Goal: Task Accomplishment & Management: Manage account settings

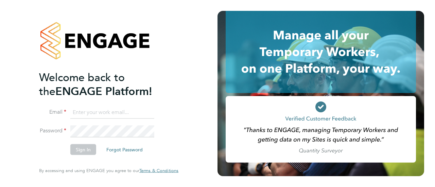
type input "joflockhart@itsconstruction.co.uk"
click at [84, 150] on button "Sign In" at bounding box center [83, 149] width 26 height 11
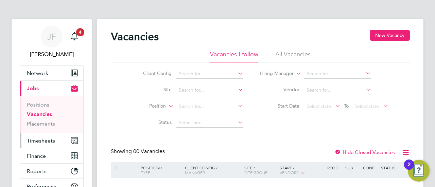
click at [40, 141] on span "Timesheets" at bounding box center [41, 141] width 28 height 6
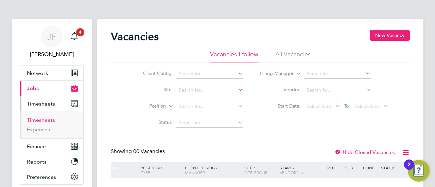
click at [41, 119] on link "Timesheets" at bounding box center [41, 120] width 28 height 6
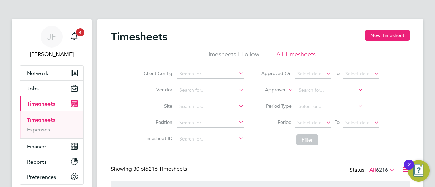
click at [298, 54] on li "All Timesheets" at bounding box center [295, 56] width 39 height 12
click at [191, 107] on input at bounding box center [210, 107] width 67 height 10
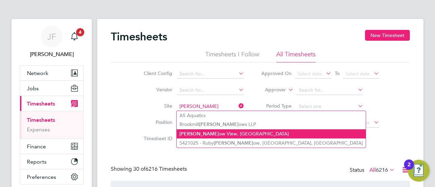
click at [212, 134] on li "Mead ow View, Crowborough" at bounding box center [271, 133] width 189 height 9
type input "[GEOGRAPHIC_DATA], [GEOGRAPHIC_DATA]"
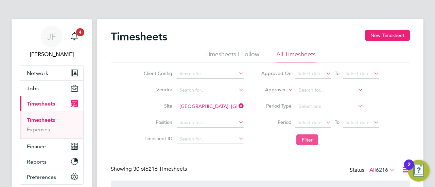
click at [309, 141] on button "Filter" at bounding box center [307, 140] width 22 height 11
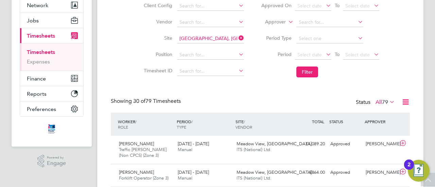
click at [382, 102] on span "79" at bounding box center [385, 102] width 6 height 7
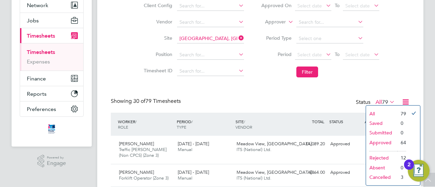
click at [385, 158] on li "Rejected" at bounding box center [381, 158] width 31 height 10
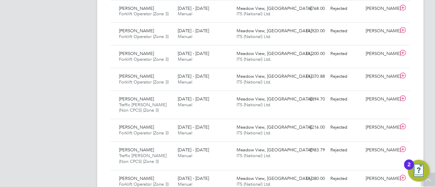
click at [219, 129] on div "17 - 23 Mar 2025 Manual" at bounding box center [204, 130] width 59 height 17
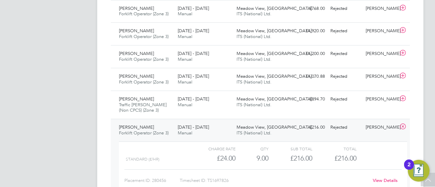
click at [388, 178] on link "View Details" at bounding box center [385, 181] width 25 height 6
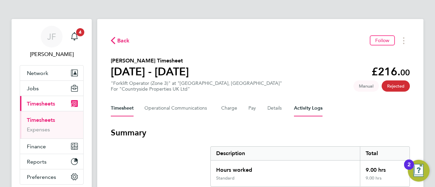
click at [308, 110] on Logs-tab "Activity Logs" at bounding box center [308, 108] width 29 height 16
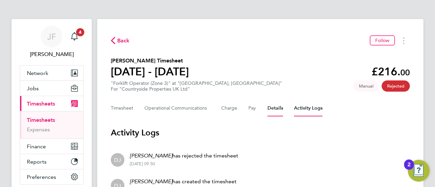
click at [276, 109] on button "Details" at bounding box center [275, 108] width 16 height 16
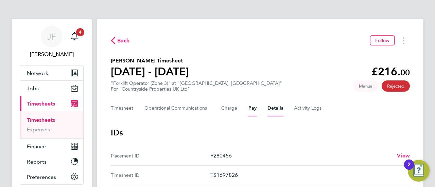
click at [249, 110] on button "Pay" at bounding box center [252, 108] width 8 height 16
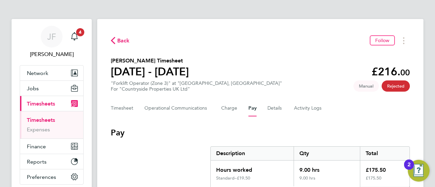
scroll to position [56, 0]
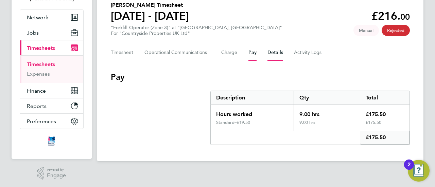
click at [273, 55] on button "Details" at bounding box center [275, 52] width 16 height 16
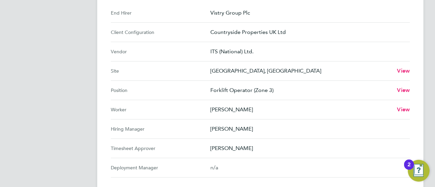
scroll to position [238, 0]
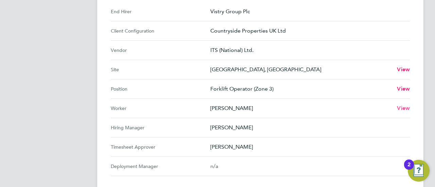
click at [406, 107] on span "View" at bounding box center [403, 108] width 13 height 6
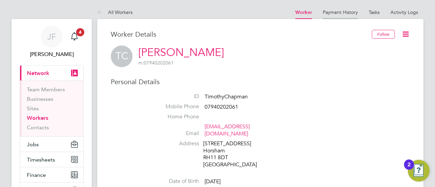
click at [341, 12] on link "Payment History" at bounding box center [340, 12] width 35 height 6
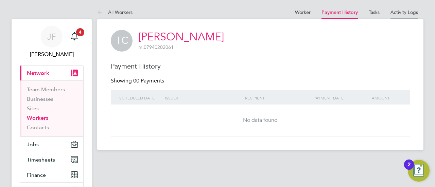
click at [405, 11] on link "Activity Logs" at bounding box center [404, 12] width 28 height 6
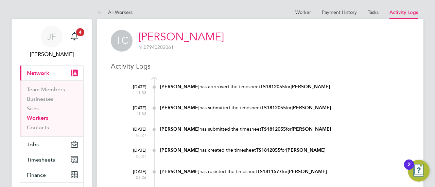
scroll to position [1, 0]
click at [368, 95] on div "01 Sep 2025 11:33 Craig Appleton has approved the timesheet TS1812055 for Timot…" at bounding box center [264, 91] width 290 height 21
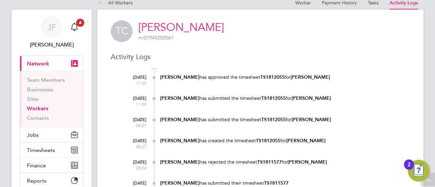
scroll to position [0, 0]
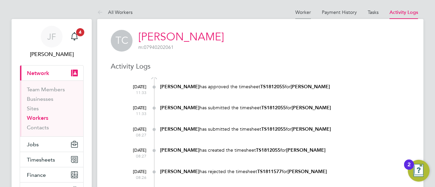
click at [302, 10] on link "Worker" at bounding box center [303, 12] width 16 height 6
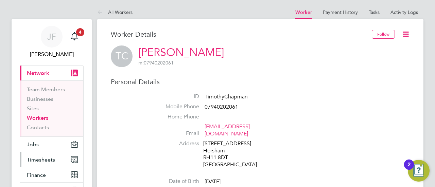
click at [39, 159] on span "Timesheets" at bounding box center [41, 160] width 28 height 6
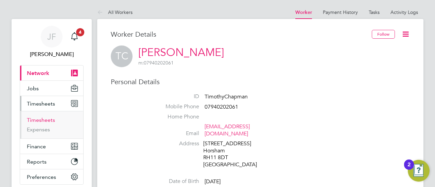
click at [49, 118] on link "Timesheets" at bounding box center [41, 120] width 28 height 6
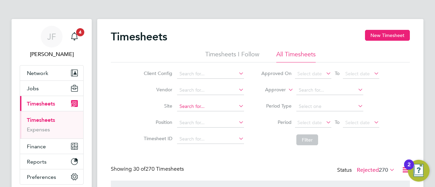
click at [182, 106] on input at bounding box center [210, 107] width 67 height 10
click at [184, 105] on input at bounding box center [210, 107] width 67 height 10
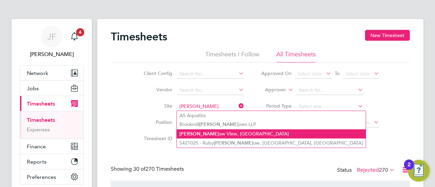
click at [208, 133] on li "Mead ow View, Crowborough" at bounding box center [271, 133] width 189 height 9
type input "Meadow View, Crowborough"
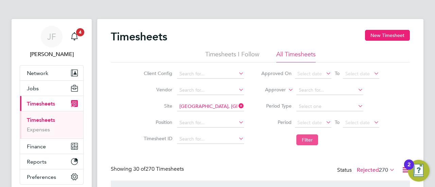
click at [306, 138] on button "Filter" at bounding box center [307, 140] width 22 height 11
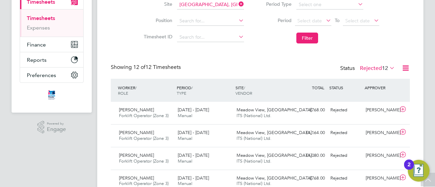
click at [382, 68] on span "12" at bounding box center [385, 68] width 6 height 7
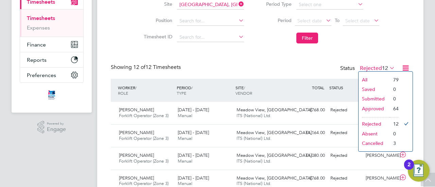
click at [377, 106] on li "Approved" at bounding box center [373, 109] width 31 height 10
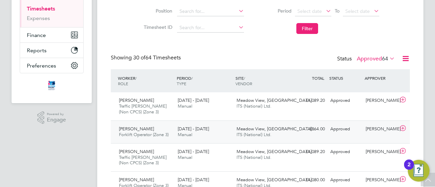
click at [404, 126] on icon at bounding box center [402, 128] width 8 height 5
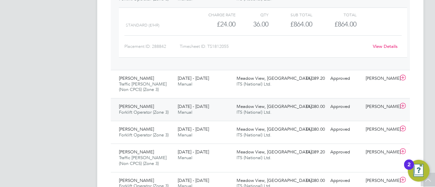
click at [230, 110] on div "18 - 24 Aug 2025 Manual" at bounding box center [204, 109] width 59 height 17
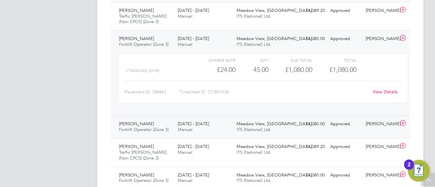
click at [226, 125] on div "11 - 17 Aug 2025 Manual" at bounding box center [204, 127] width 59 height 17
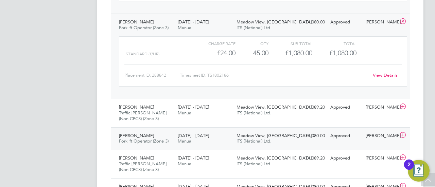
click at [221, 139] on div "4 - 10 Aug 2025 Manual" at bounding box center [204, 138] width 59 height 17
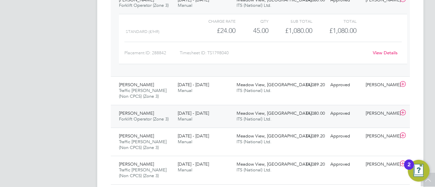
click at [219, 114] on div "28 Jul - 3 Aug 2025 Manual" at bounding box center [204, 116] width 59 height 17
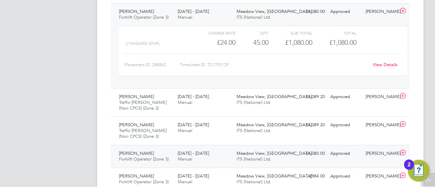
click at [216, 151] on div "21 - 27 Jul 2025 Manual" at bounding box center [204, 156] width 59 height 17
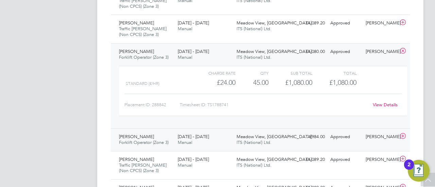
click at [217, 137] on div "14 - 20 Jul 2025 Manual" at bounding box center [204, 139] width 59 height 17
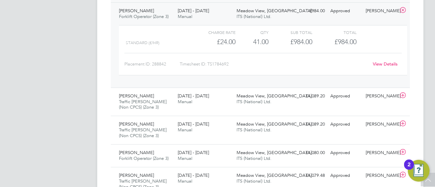
scroll to position [893, 0]
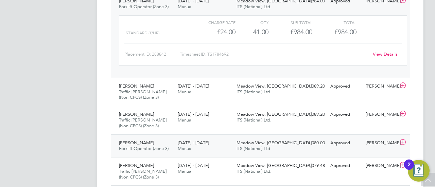
click at [216, 142] on div "7 - 13 Jul 2025 Manual" at bounding box center [204, 146] width 59 height 17
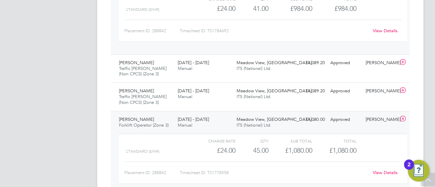
scroll to position [927, 0]
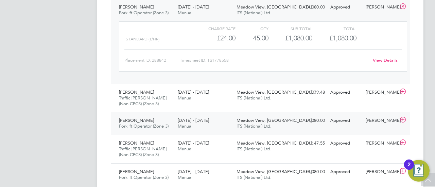
click at [210, 122] on div "30 Jun - 6 Jul 2025 Manual" at bounding box center [204, 123] width 59 height 17
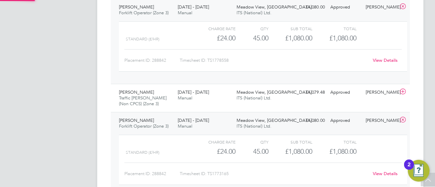
scroll to position [3, 3]
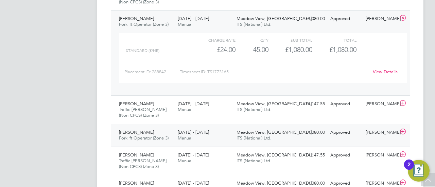
click at [208, 130] on span "23 - 29 Jun 2025" at bounding box center [193, 132] width 31 height 6
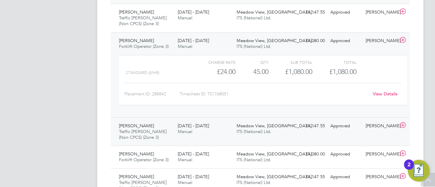
scroll to position [1232, 0]
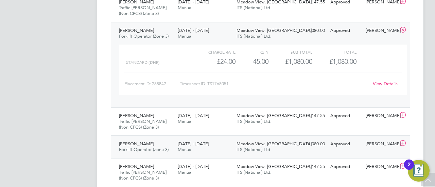
click at [206, 145] on div "16 - 22 Jun 2025 Manual" at bounding box center [204, 147] width 59 height 17
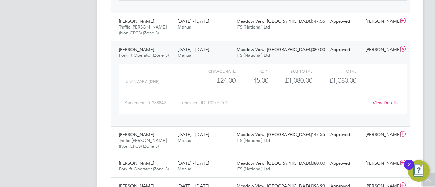
scroll to position [1368, 0]
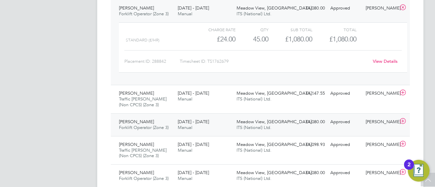
click at [186, 125] on span "Manual" at bounding box center [185, 128] width 15 height 6
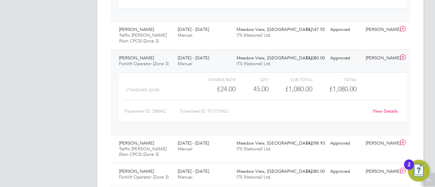
scroll to position [1470, 0]
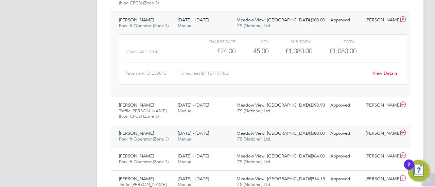
click at [185, 130] on span "2 - 8 Jun 2025" at bounding box center [193, 133] width 31 height 6
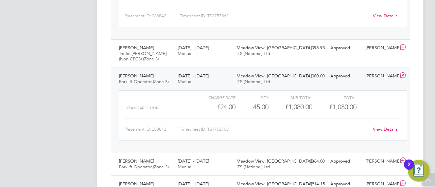
scroll to position [1538, 0]
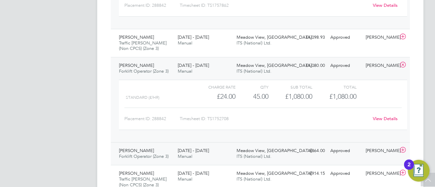
click at [240, 154] on span "ITS (National) Ltd." at bounding box center [253, 157] width 35 height 6
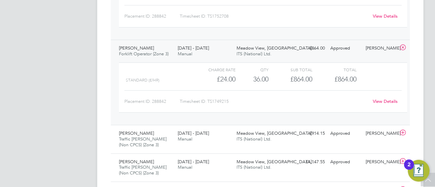
scroll to position [1674, 0]
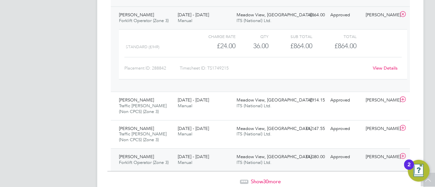
click at [213, 155] on div "19 - 25 May 2025 Manual" at bounding box center [204, 160] width 59 height 17
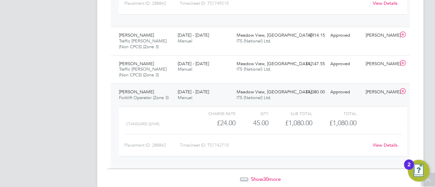
scroll to position [1742, 0]
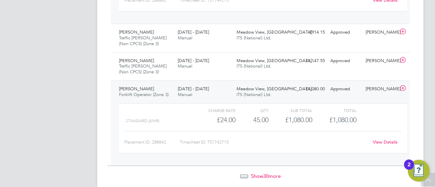
click at [273, 173] on span "Show 30 more" at bounding box center [266, 176] width 30 height 6
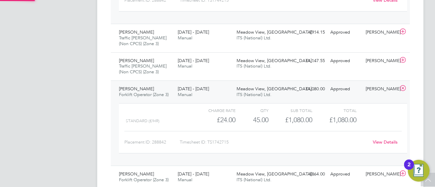
scroll to position [17, 59]
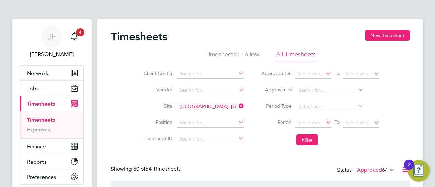
click at [376, 168] on label "Approved 64" at bounding box center [376, 170] width 38 height 7
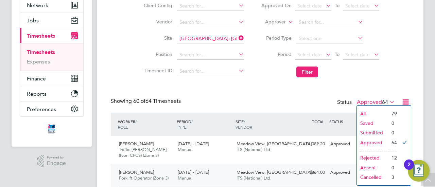
click at [370, 157] on li "Rejected" at bounding box center [372, 158] width 31 height 10
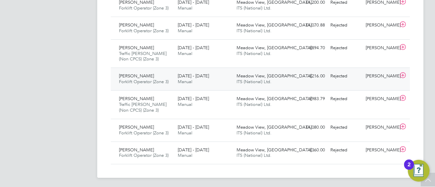
click at [150, 74] on span "Timothy Chapman" at bounding box center [136, 76] width 35 height 6
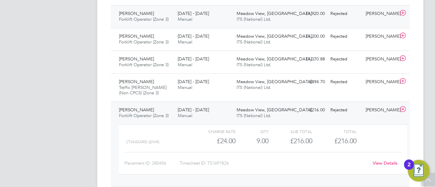
click at [162, 19] on span "Forklift Operator (Zone 3)" at bounding box center [144, 19] width 50 height 6
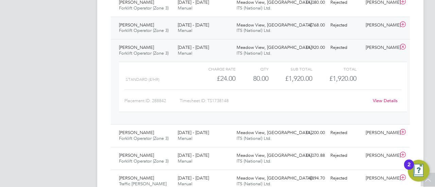
click at [199, 32] on div "26 May - 1 Jun 2025 Manual" at bounding box center [204, 28] width 59 height 17
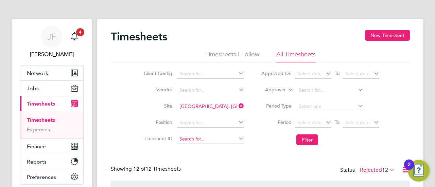
click at [190, 139] on input at bounding box center [210, 140] width 67 height 10
click at [190, 148] on b "1739033" at bounding box center [194, 148] width 19 height 6
type input "TS1739033"
click at [311, 141] on button "Filter" at bounding box center [307, 140] width 22 height 11
click at [376, 168] on label "Rejected 0" at bounding box center [379, 170] width 32 height 7
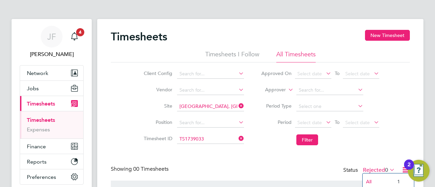
click at [380, 180] on li "All" at bounding box center [377, 182] width 31 height 10
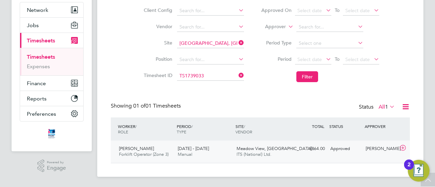
click at [212, 149] on div "12 - 18 May 2025 Manual" at bounding box center [204, 151] width 59 height 17
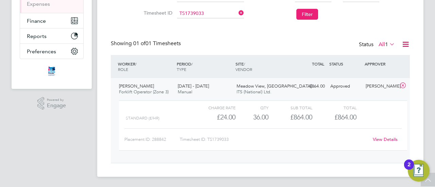
click at [384, 139] on link "View Details" at bounding box center [385, 140] width 25 height 6
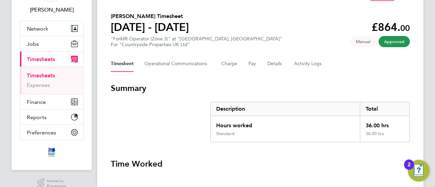
scroll to position [34, 0]
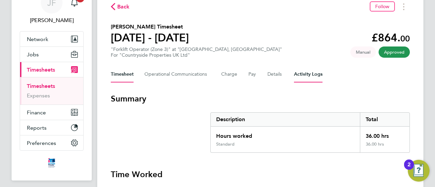
click at [304, 77] on Logs-tab "Activity Logs" at bounding box center [308, 74] width 29 height 16
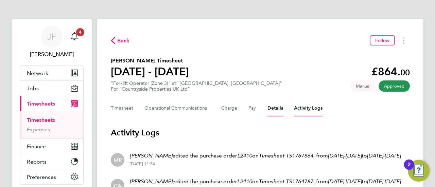
click at [278, 109] on button "Details" at bounding box center [275, 108] width 16 height 16
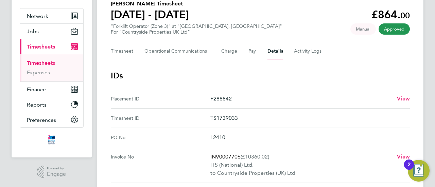
scroll to position [68, 0]
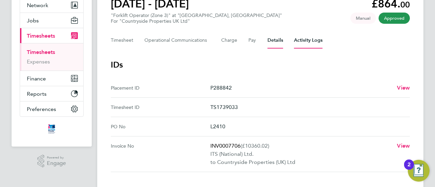
click at [313, 40] on Logs-tab "Activity Logs" at bounding box center [308, 40] width 29 height 16
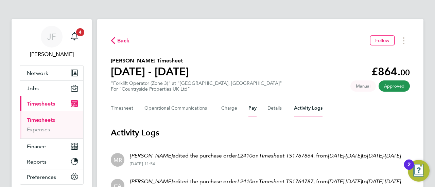
click at [251, 110] on button "Pay" at bounding box center [252, 108] width 8 height 16
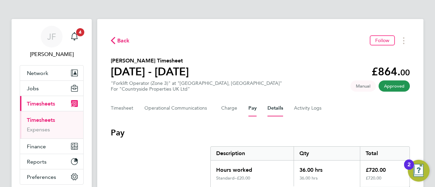
click at [279, 111] on button "Details" at bounding box center [275, 108] width 16 height 16
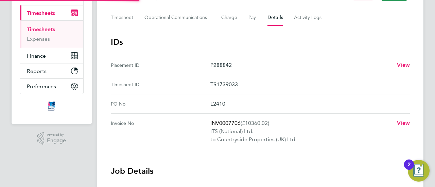
scroll to position [136, 0]
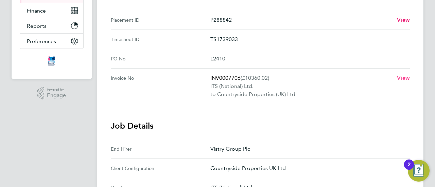
click at [406, 77] on span "View" at bounding box center [403, 78] width 13 height 6
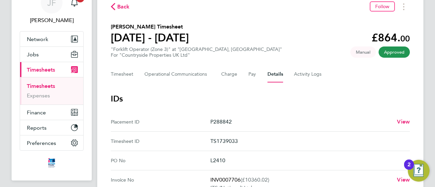
click at [41, 68] on span "Timesheets" at bounding box center [41, 70] width 28 height 6
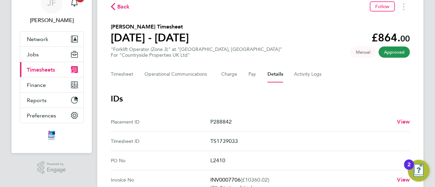
click at [41, 69] on span "Timesheets" at bounding box center [41, 70] width 28 height 6
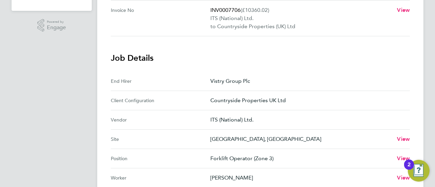
scroll to position [272, 0]
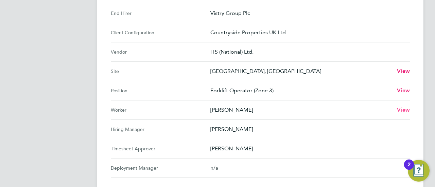
click at [404, 107] on span "View" at bounding box center [403, 110] width 13 height 6
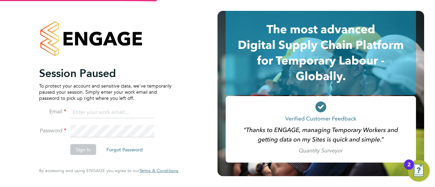
type input "[EMAIL_ADDRESS][DOMAIN_NAME]"
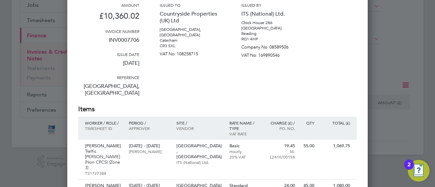
scroll to position [68, 0]
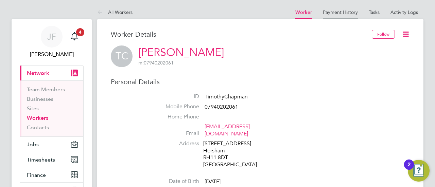
click at [342, 13] on link "Payment History" at bounding box center [340, 12] width 35 height 6
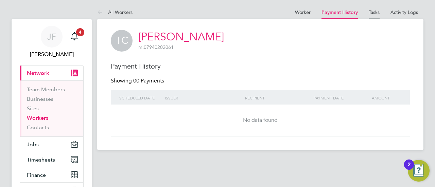
click at [376, 11] on link "Tasks" at bounding box center [374, 12] width 11 height 6
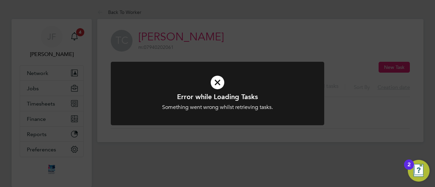
click at [376, 11] on div "Error while Loading Tasks Something went wrong whilst retrieving tasks. Cancel …" at bounding box center [217, 93] width 435 height 187
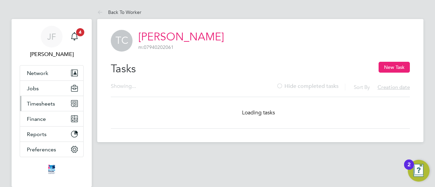
click at [48, 102] on span "Timesheets" at bounding box center [41, 104] width 28 height 6
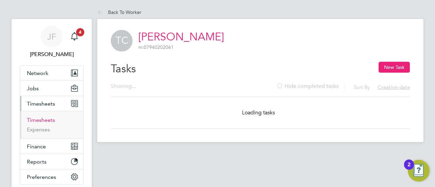
click at [41, 117] on link "Timesheets" at bounding box center [41, 120] width 28 height 6
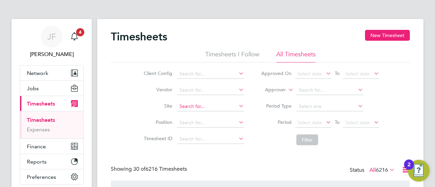
click at [192, 105] on input at bounding box center [210, 107] width 67 height 10
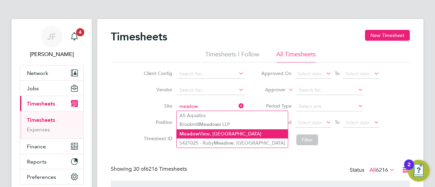
click at [207, 133] on li "Meadow View, Crowborough" at bounding box center [232, 133] width 111 height 9
type input "Meadow View, Crowborough"
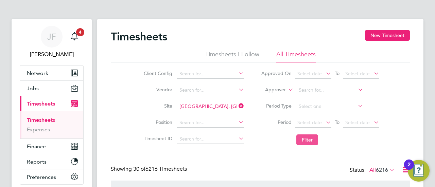
click at [309, 140] on button "Filter" at bounding box center [307, 140] width 22 height 11
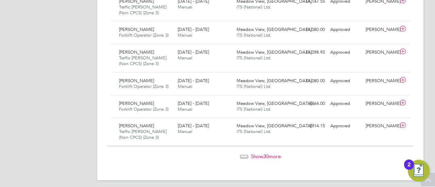
click at [262, 153] on span "Show 30 more" at bounding box center [266, 156] width 30 height 6
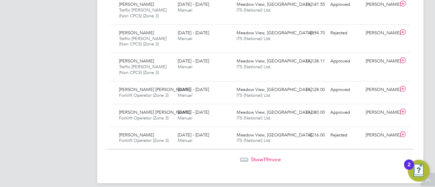
click at [274, 156] on span "Show 19 more" at bounding box center [266, 159] width 30 height 6
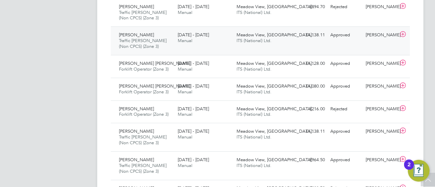
scroll to position [1593, 0]
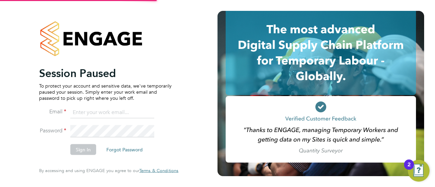
type input "[EMAIL_ADDRESS][DOMAIN_NAME]"
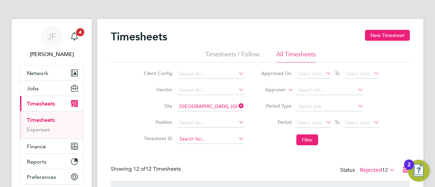
click at [191, 137] on input at bounding box center [210, 140] width 67 height 10
click at [192, 147] on b "1697913" at bounding box center [194, 148] width 19 height 6
type input "TS1697913"
click at [310, 140] on button "Filter" at bounding box center [307, 140] width 22 height 11
click at [376, 168] on label "Rejected 0" at bounding box center [379, 170] width 32 height 7
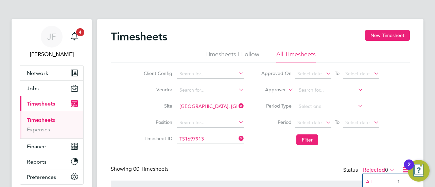
click at [374, 180] on li "All" at bounding box center [377, 182] width 31 height 10
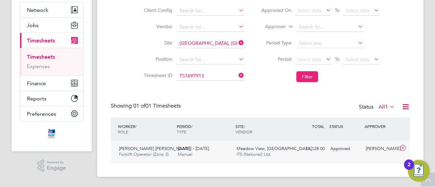
click at [203, 153] on div "[DATE] - [DATE] Manual" at bounding box center [204, 151] width 59 height 17
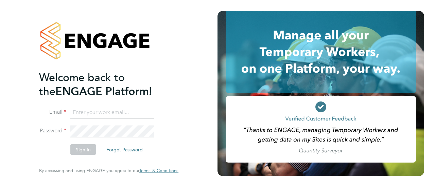
type input "[EMAIL_ADDRESS][DOMAIN_NAME]"
click at [81, 150] on button "Sign In" at bounding box center [83, 149] width 26 height 11
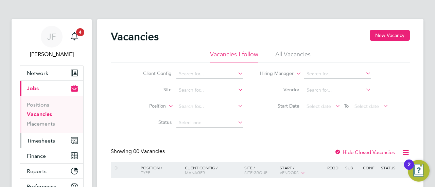
click at [46, 140] on span "Timesheets" at bounding box center [41, 141] width 28 height 6
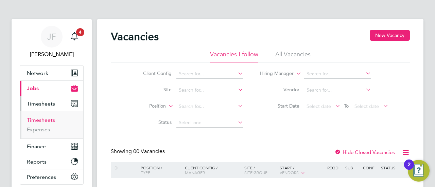
click at [42, 119] on link "Timesheets" at bounding box center [41, 120] width 28 height 6
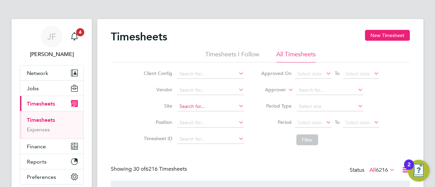
click at [188, 107] on input at bounding box center [210, 107] width 67 height 10
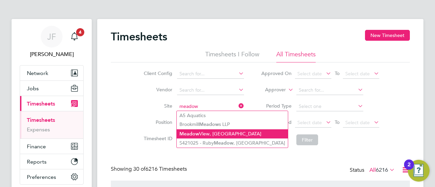
click at [202, 133] on li "Meadow View, Crowborough" at bounding box center [232, 133] width 111 height 9
type input "Meadow View, Crowborough"
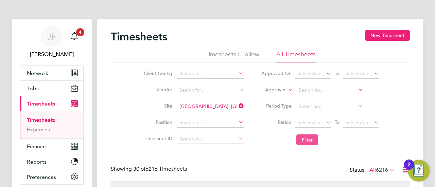
click at [311, 137] on button "Filter" at bounding box center [307, 140] width 22 height 11
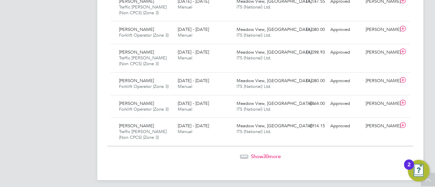
click at [269, 153] on span "Show 30 more" at bounding box center [266, 156] width 30 height 6
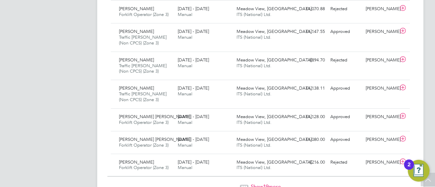
click at [268, 183] on span "19" at bounding box center [265, 186] width 5 height 6
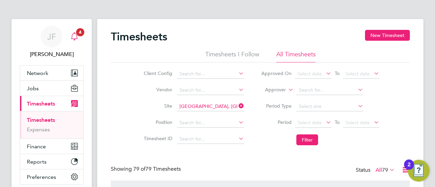
click at [77, 36] on icon "Main navigation" at bounding box center [74, 35] width 6 height 7
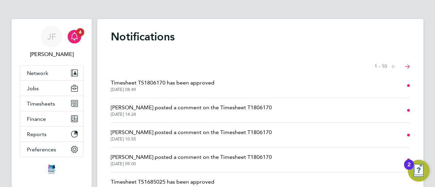
click at [408, 67] on icon "Select page of notifications list" at bounding box center [407, 67] width 5 height 4
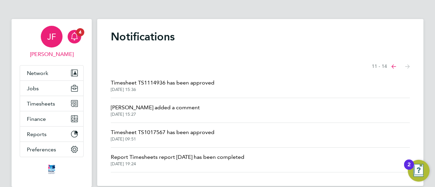
click at [50, 36] on span "JF" at bounding box center [51, 36] width 9 height 9
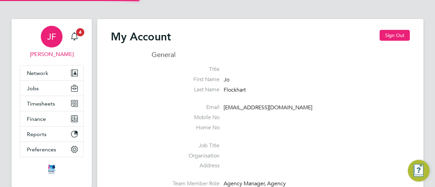
type input "[EMAIL_ADDRESS][DOMAIN_NAME]"
click at [53, 38] on span "JF" at bounding box center [51, 36] width 9 height 9
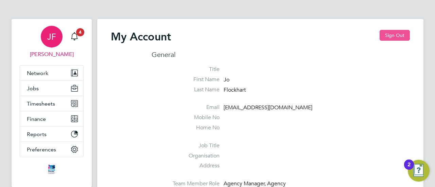
click at [397, 35] on button "Sign Out" at bounding box center [394, 35] width 30 height 11
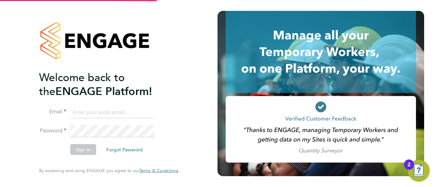
type input "[EMAIL_ADDRESS][DOMAIN_NAME]"
